Goal: Check status: Check status

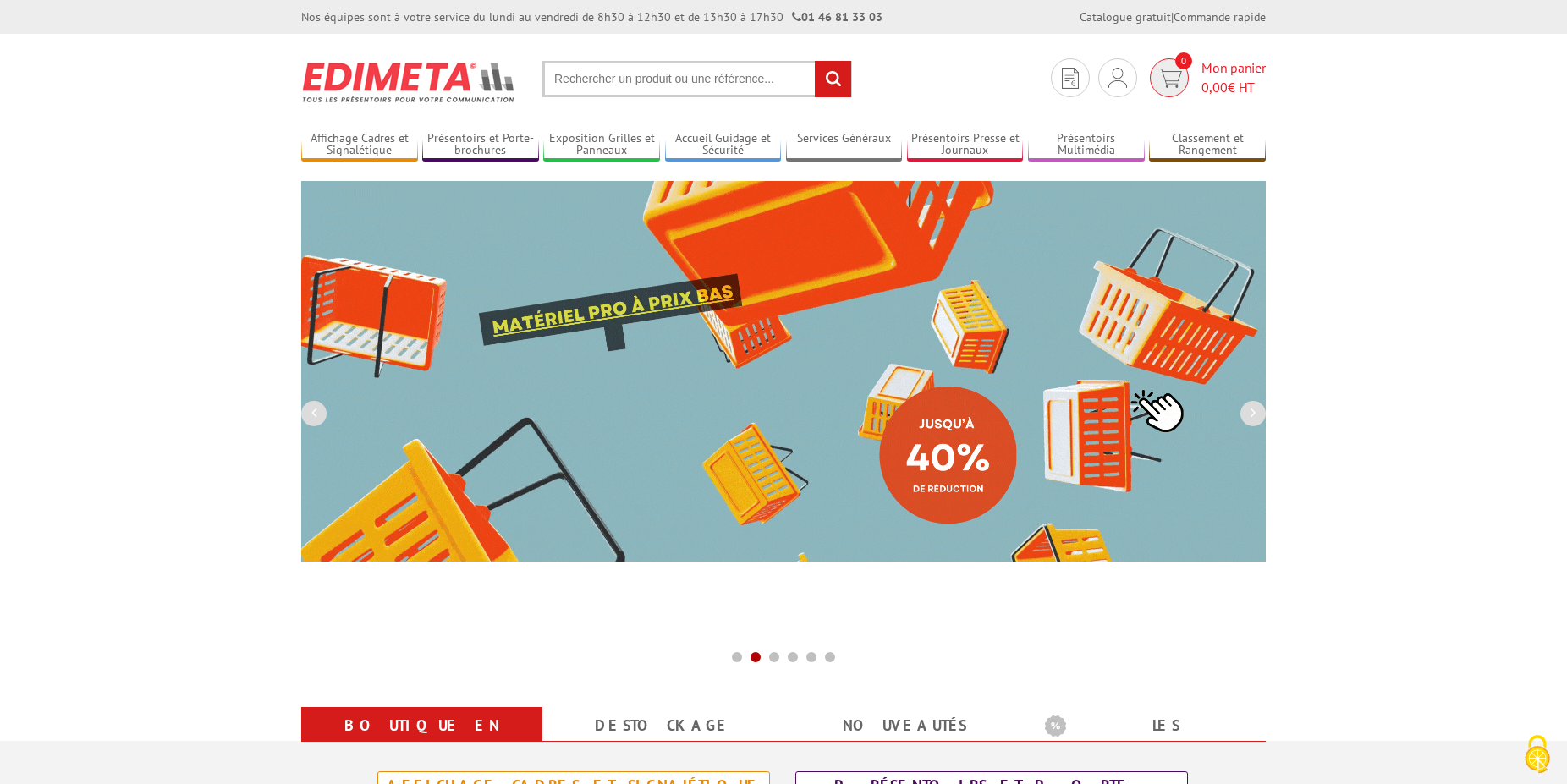
click at [1181, 60] on span "0" at bounding box center [1183, 61] width 17 height 17
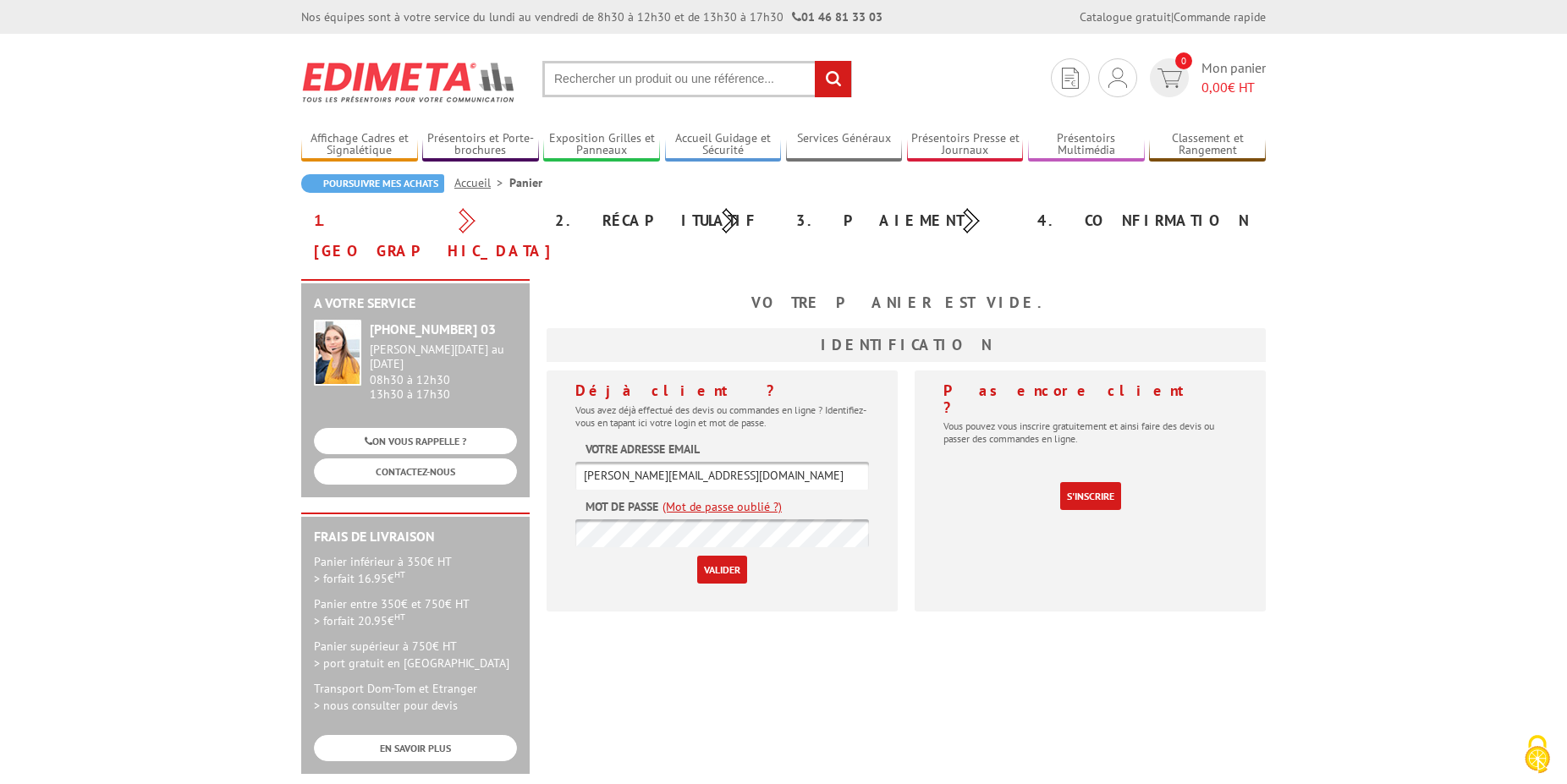
click at [722, 555] on input "Valider" at bounding box center [722, 569] width 50 height 28
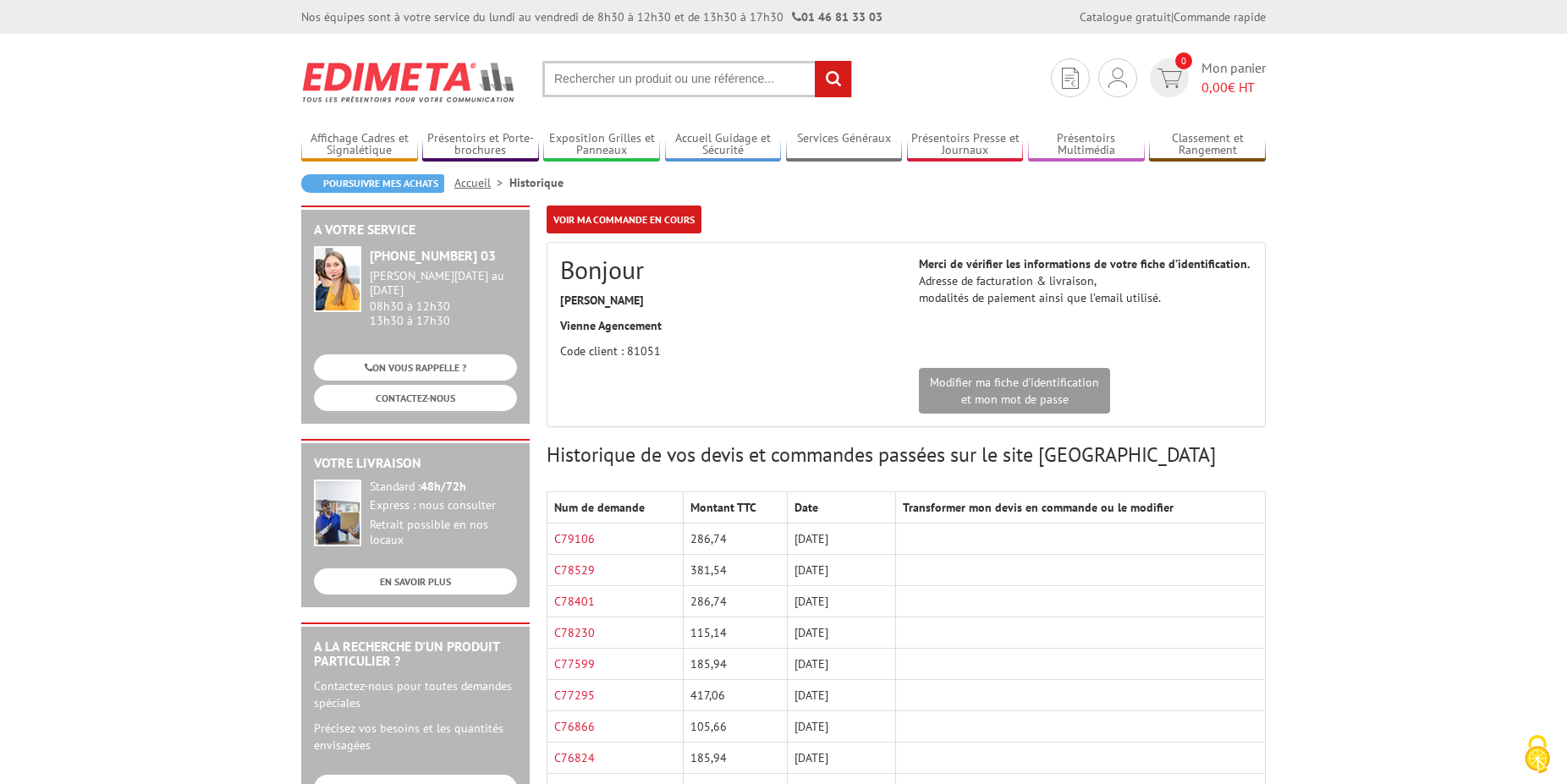
click at [707, 538] on td "286,74" at bounding box center [735, 538] width 104 height 31
click at [569, 538] on link "C79106" at bounding box center [575, 538] width 41 height 15
click at [1083, 138] on link "Mes devis & commandes" at bounding box center [1118, 135] width 180 height 20
click at [1121, 81] on img at bounding box center [1117, 77] width 19 height 20
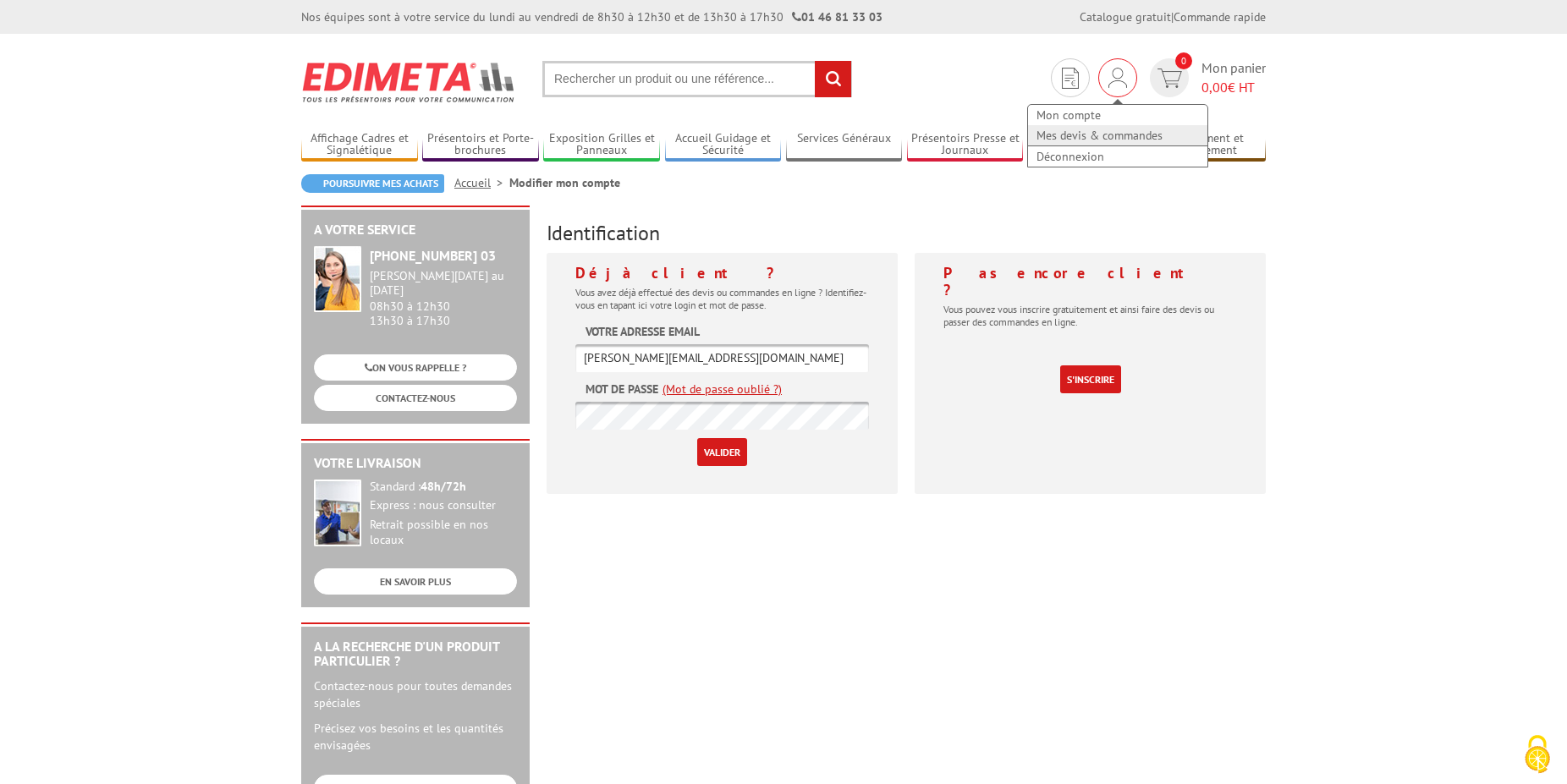
click at [1110, 141] on link "Mes devis & commandes" at bounding box center [1118, 135] width 180 height 20
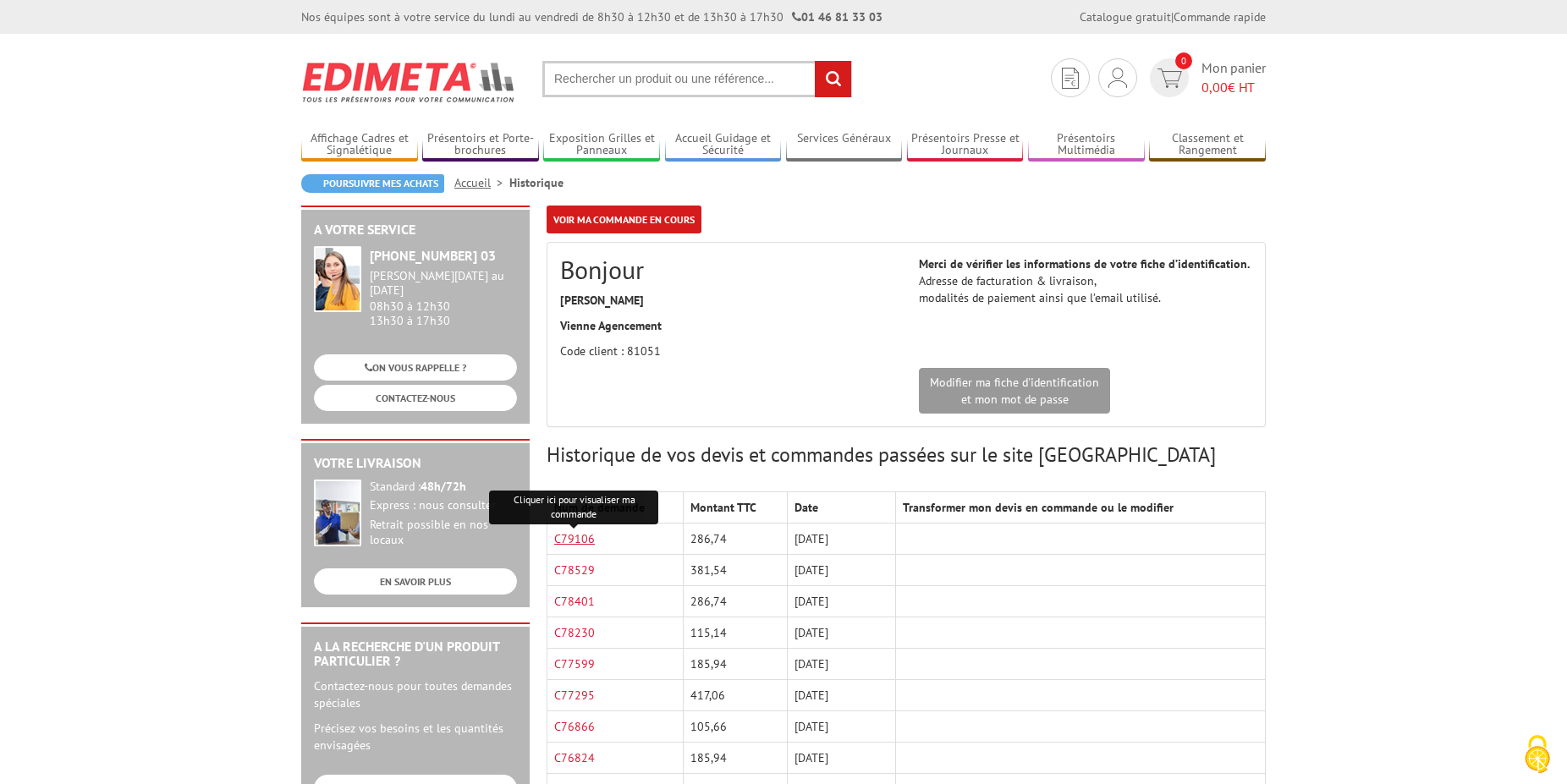
click at [585, 537] on link "C79106" at bounding box center [575, 538] width 41 height 15
click at [588, 573] on link "C78529" at bounding box center [575, 570] width 41 height 15
